Goal: Find specific page/section: Locate item on page

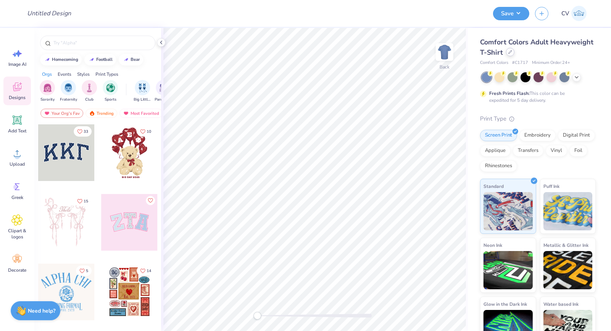
click at [515, 51] on div at bounding box center [510, 52] width 8 height 8
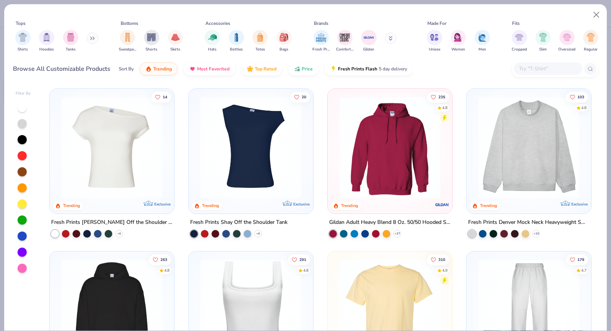
click at [547, 63] on div at bounding box center [548, 68] width 69 height 13
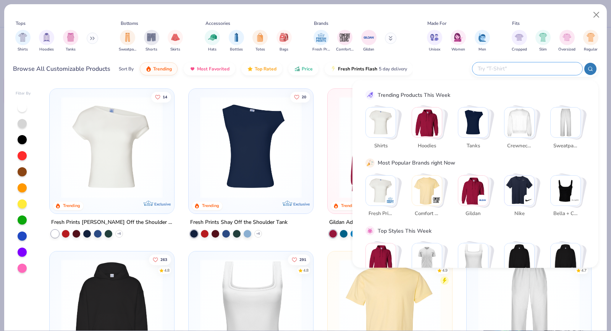
paste input "6030CC"
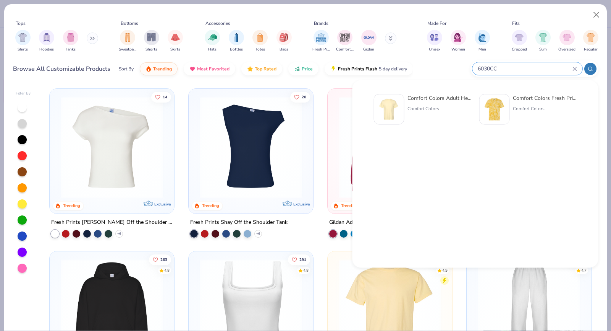
type input "6030CC"
click at [449, 100] on div "Comfort Colors Adult Heavyweight RS Pocket T-Shirt" at bounding box center [440, 98] width 64 height 8
